Goal: Information Seeking & Learning: Learn about a topic

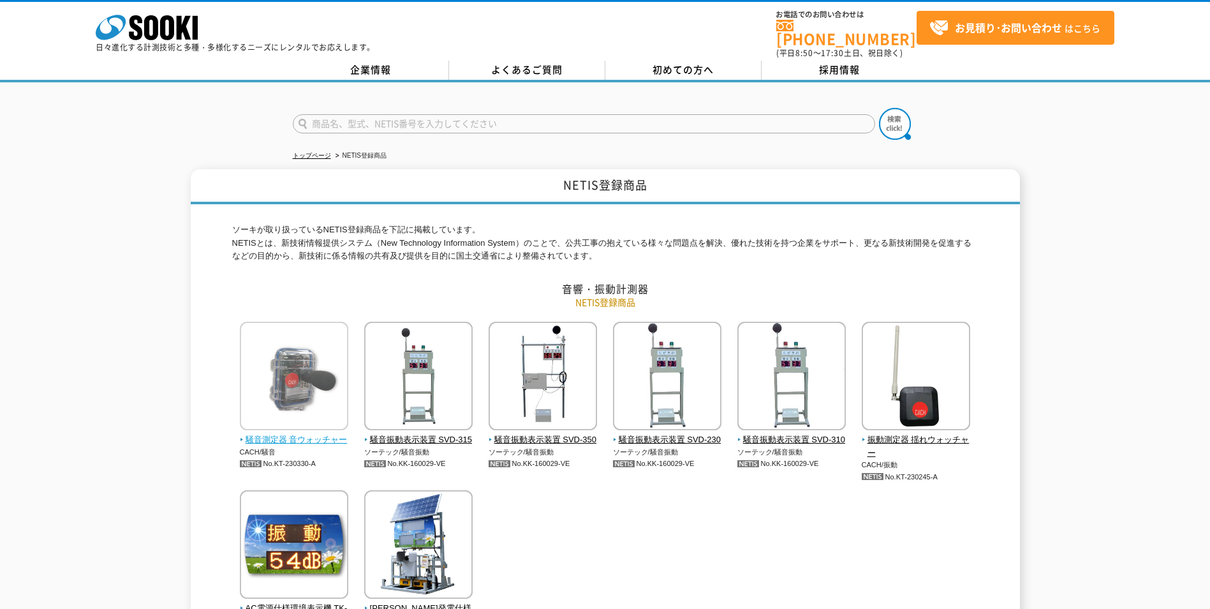
click at [291, 366] on img at bounding box center [294, 378] width 108 height 112
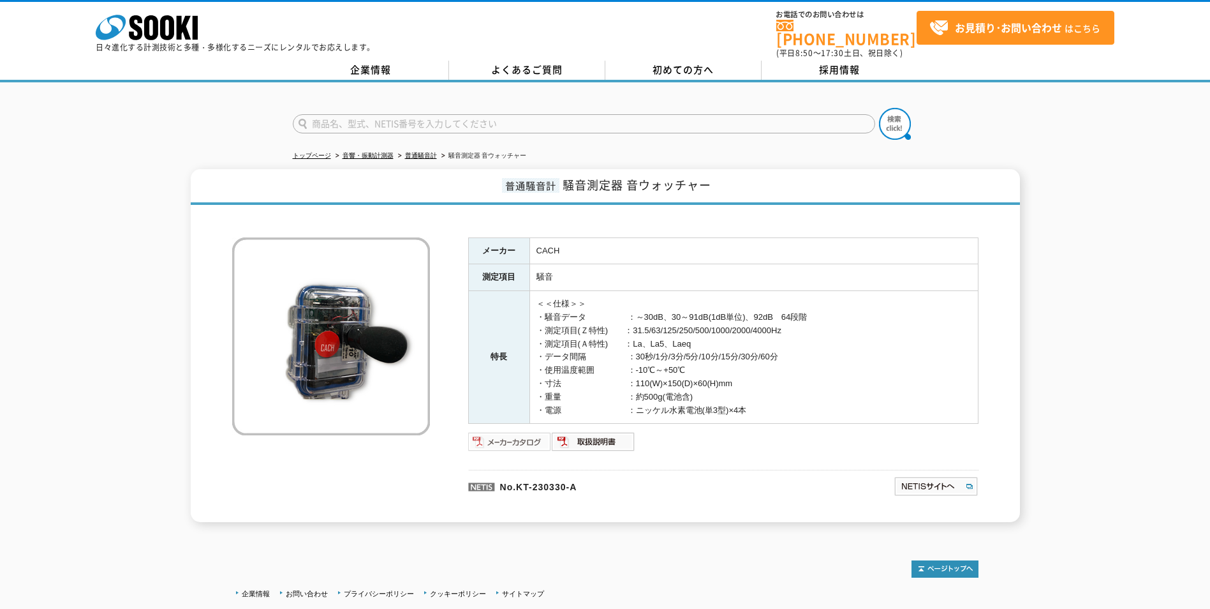
click at [517, 434] on img at bounding box center [510, 441] width 84 height 20
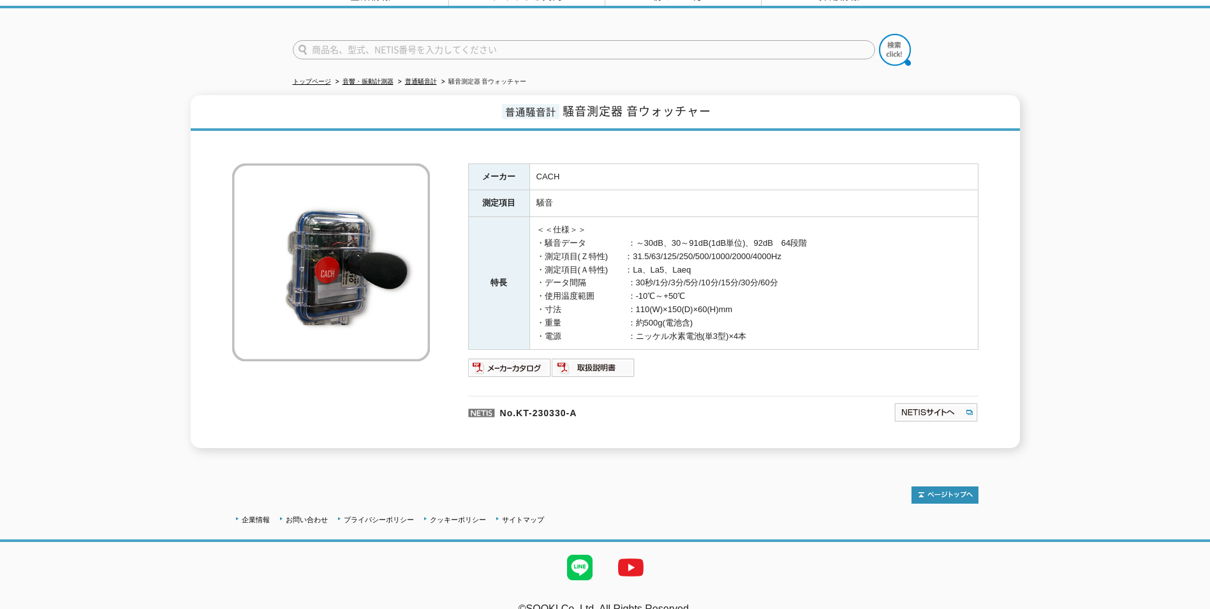
scroll to position [87, 0]
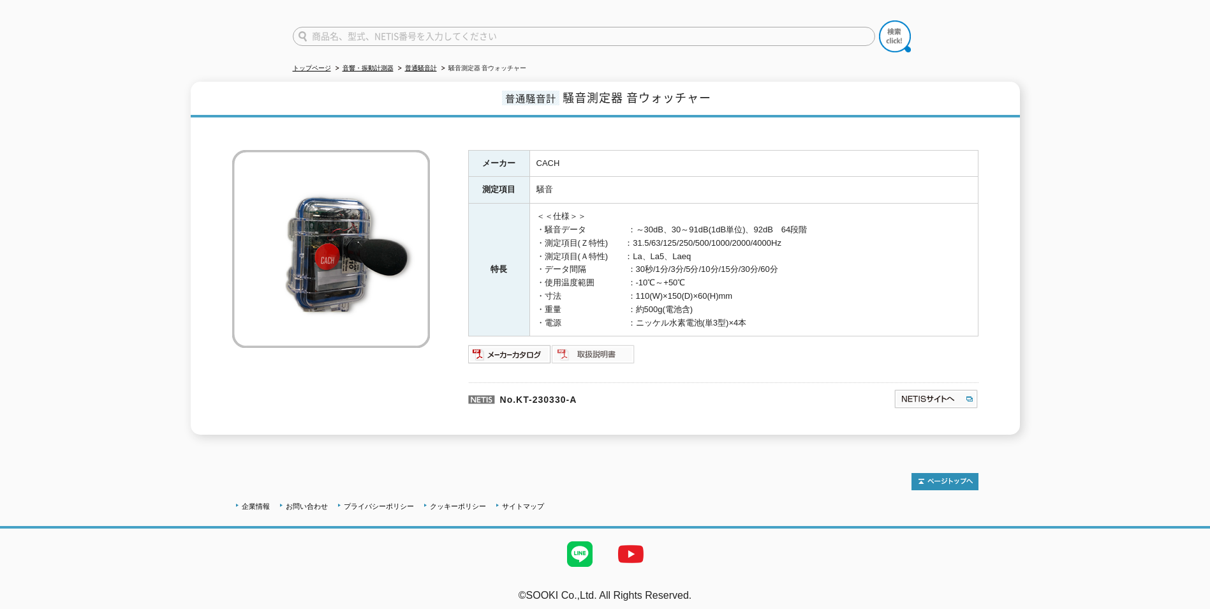
click at [600, 345] on img at bounding box center [594, 354] width 84 height 20
